Goal: Browse casually

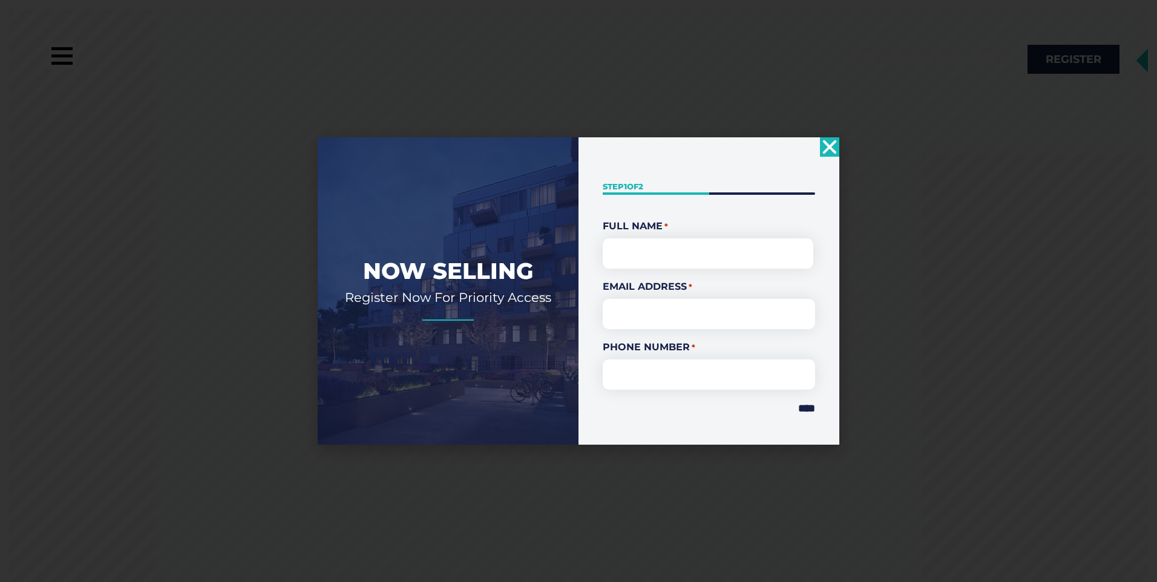
click at [830, 146] on use "Close" at bounding box center [830, 147] width 14 height 14
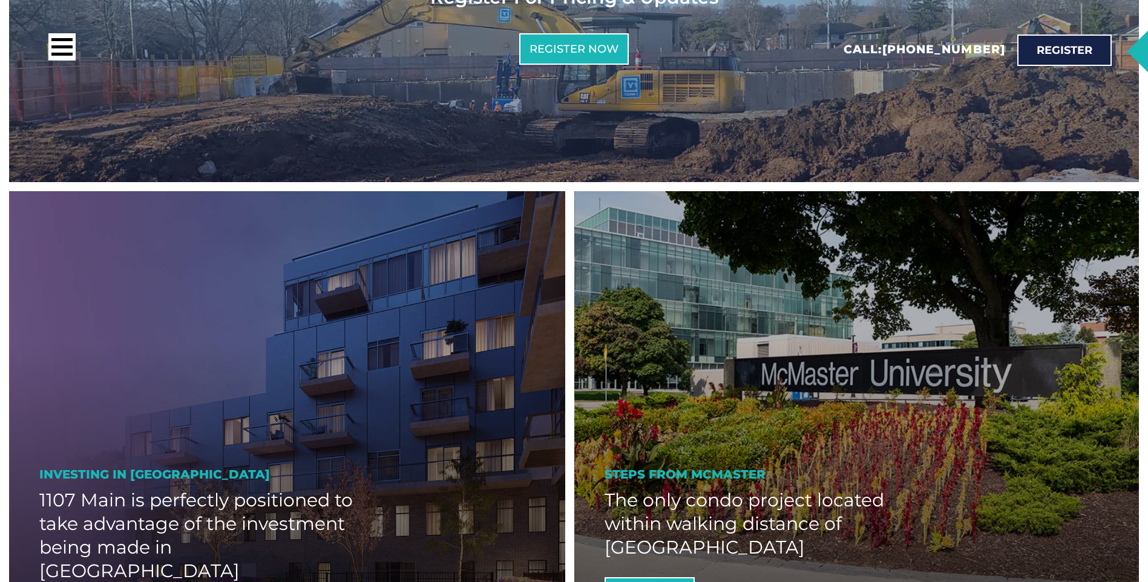
scroll to position [165, 0]
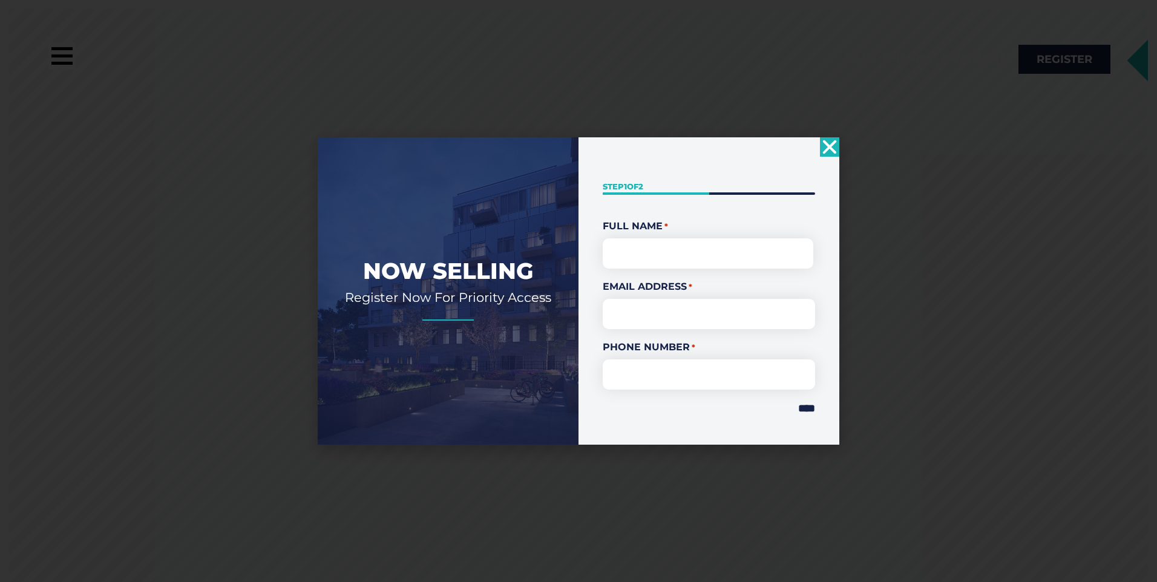
click at [835, 157] on icon "Close" at bounding box center [829, 146] width 19 height 19
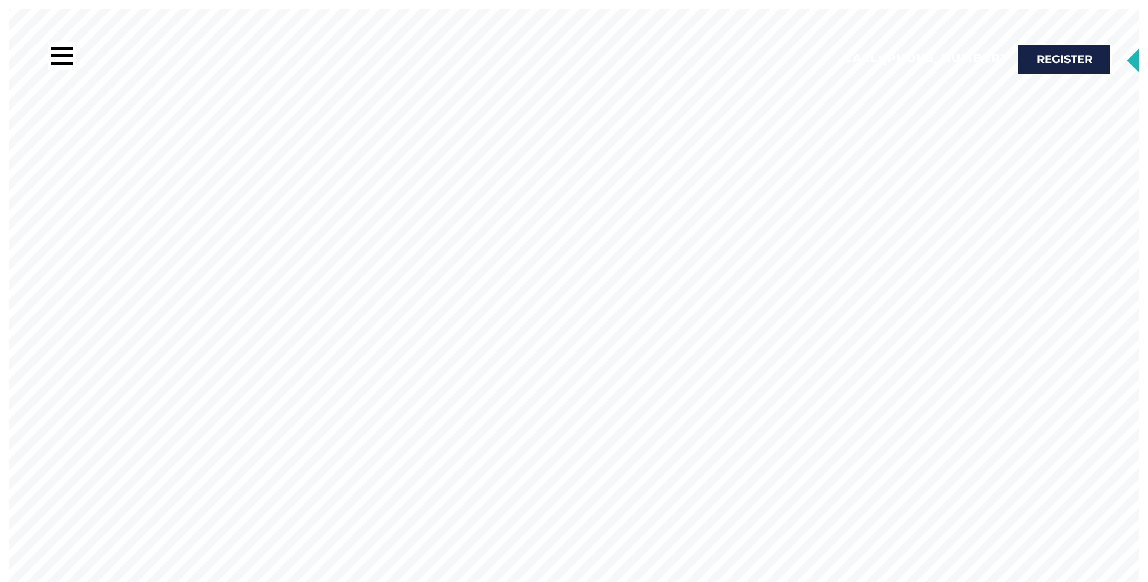
click at [641, 370] on rs-slide at bounding box center [574, 300] width 1148 height 582
